Goal: Information Seeking & Learning: Learn about a topic

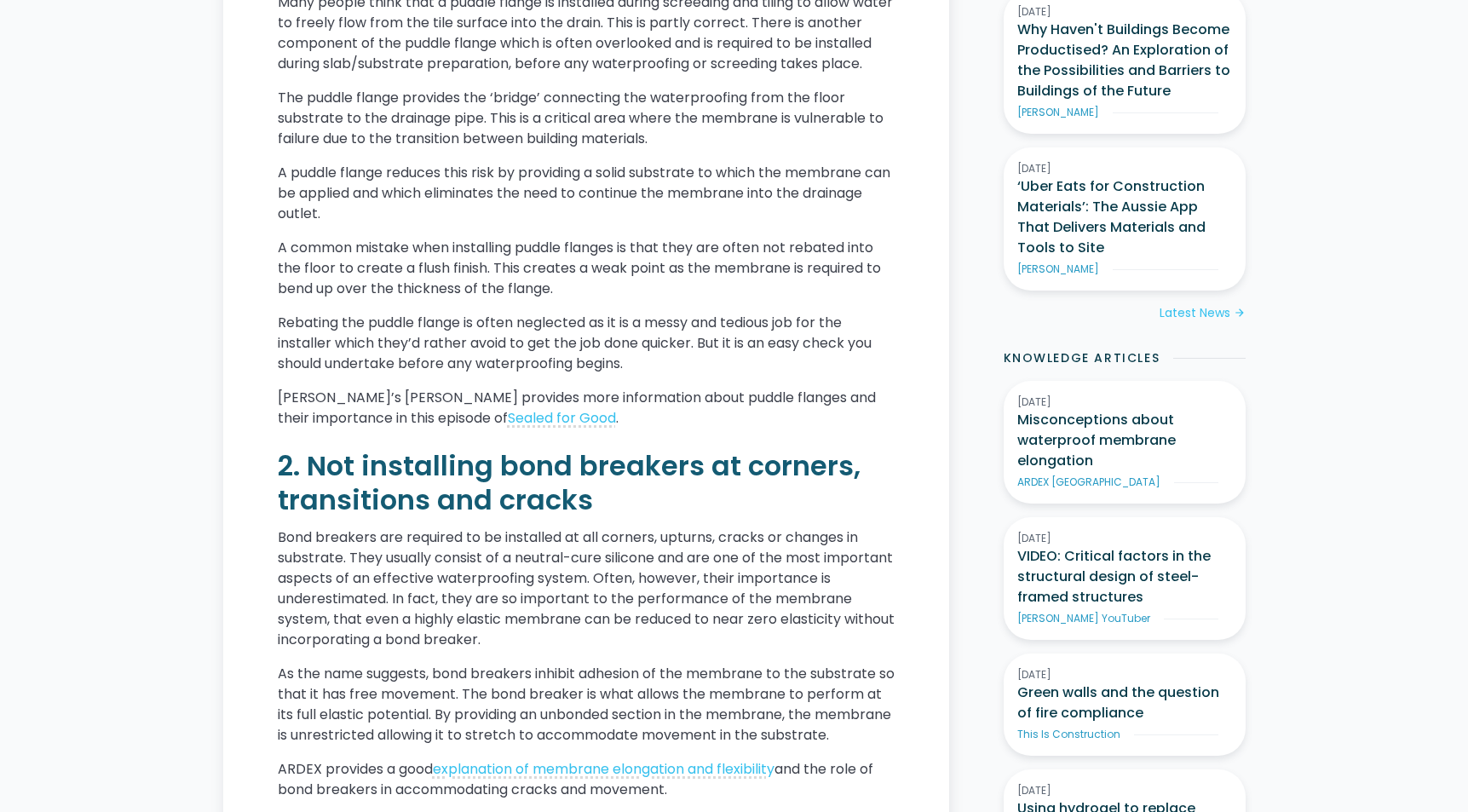
scroll to position [1238, 0]
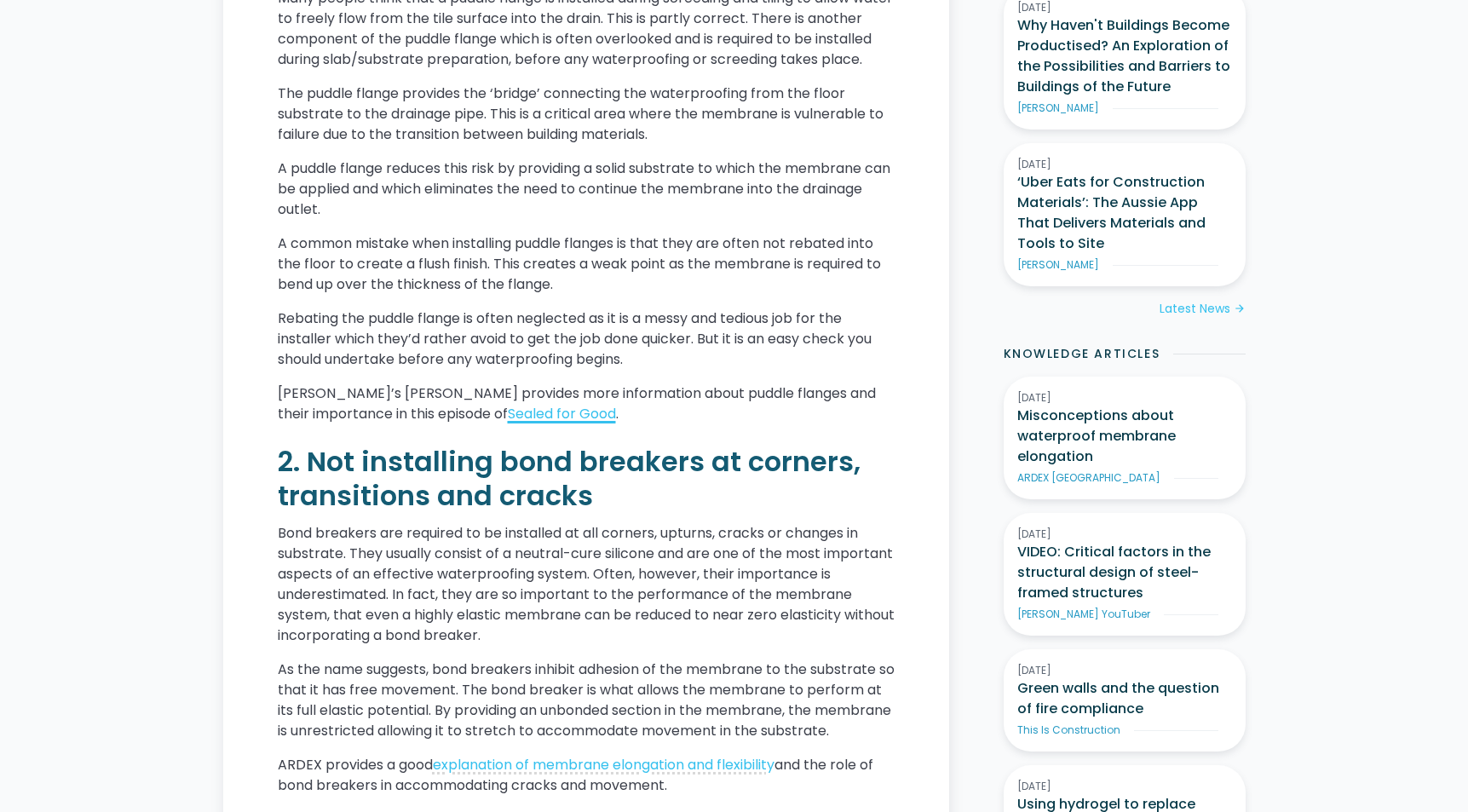
click at [545, 424] on link "Sealed for Good" at bounding box center [561, 414] width 108 height 20
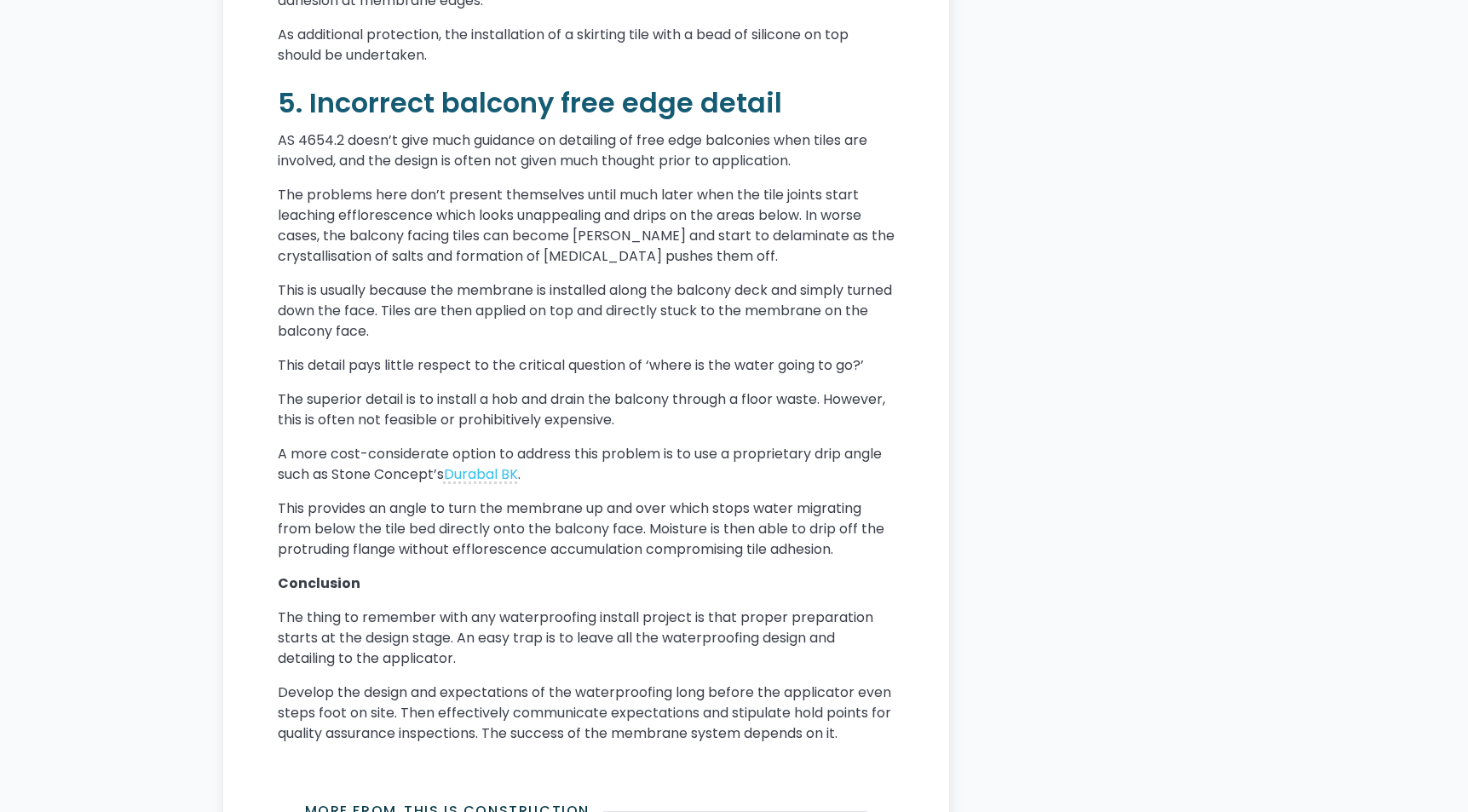
scroll to position [3794, 0]
